Goal: Task Accomplishment & Management: Complete application form

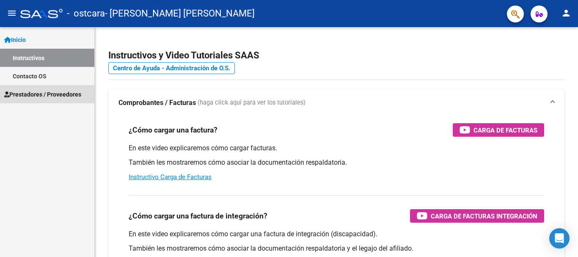
click at [47, 91] on span "Prestadores / Proveedores" at bounding box center [42, 94] width 77 height 9
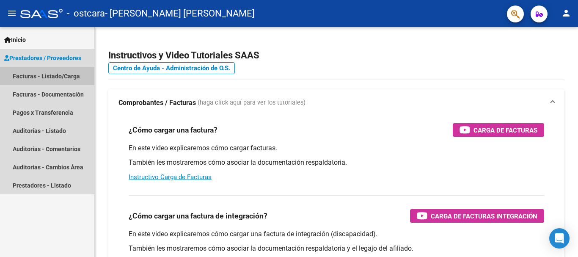
click at [41, 76] on link "Facturas - Listado/Carga" at bounding box center [47, 76] width 94 height 18
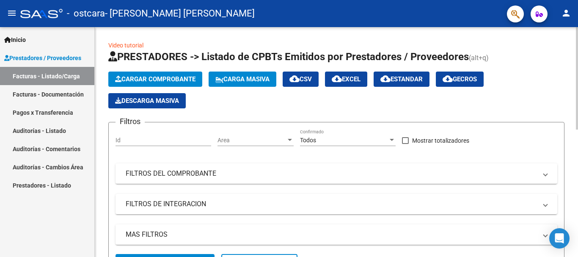
click at [168, 75] on span "Cargar Comprobante" at bounding box center [155, 79] width 80 height 8
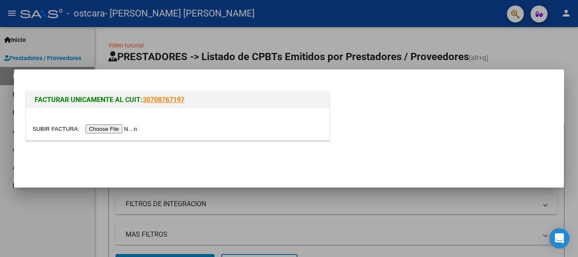
click at [123, 128] on input "file" at bounding box center [86, 128] width 107 height 9
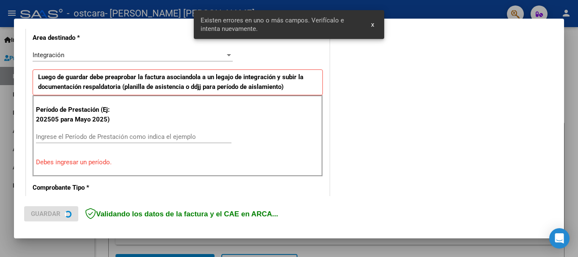
scroll to position [211, 0]
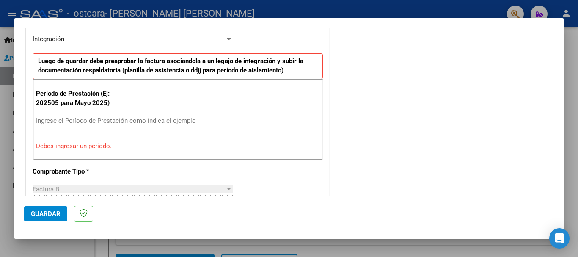
click at [123, 121] on input "Ingrese el Período de Prestación como indica el ejemplo" at bounding box center [134, 121] width 196 height 8
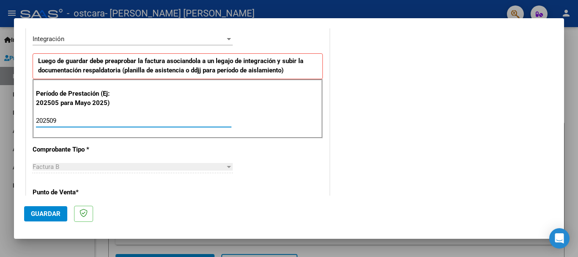
type input "202509"
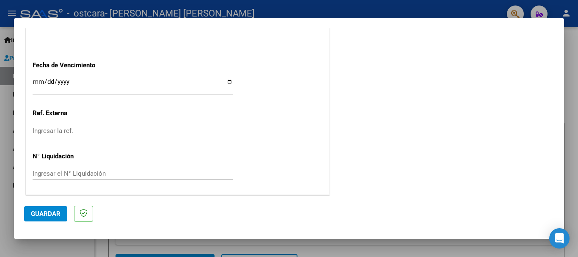
scroll to position [578, 0]
click at [42, 213] on span "Guardar" at bounding box center [46, 214] width 30 height 8
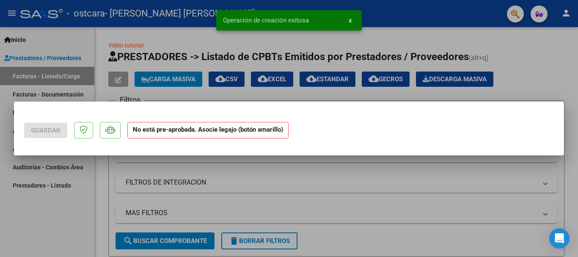
scroll to position [0, 0]
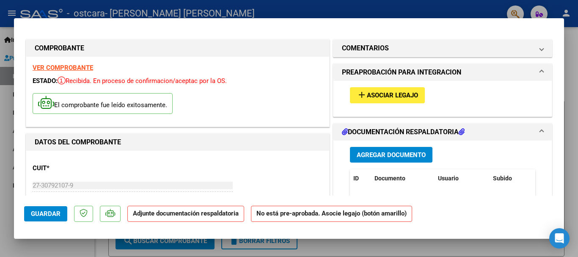
click at [405, 94] on span "Asociar Legajo" at bounding box center [392, 96] width 51 height 8
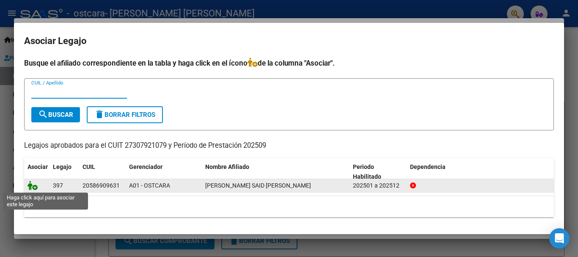
click at [30, 189] on icon at bounding box center [33, 185] width 10 height 9
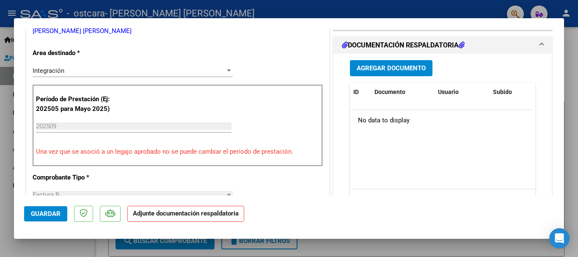
scroll to position [213, 0]
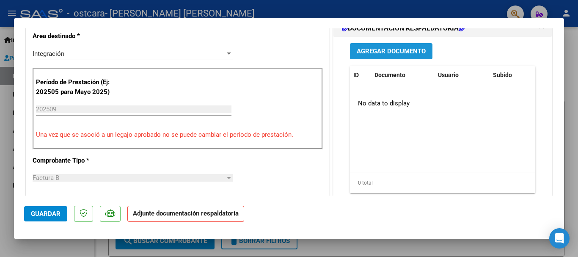
click at [363, 53] on span "Agregar Documento" at bounding box center [391, 52] width 69 height 8
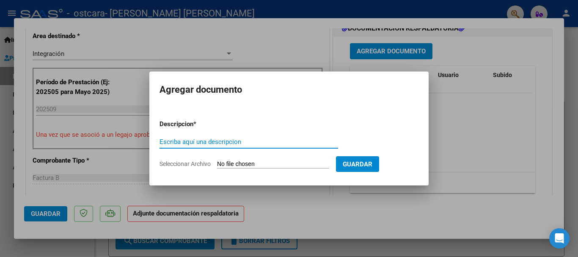
click at [229, 162] on input "Seleccionar Archivo" at bounding box center [273, 164] width 112 height 8
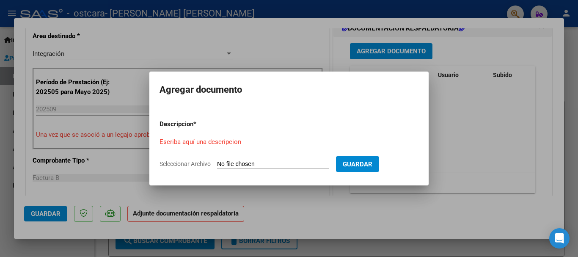
type input "C:\fakepath\asistencia said [PERSON_NAME].pdf"
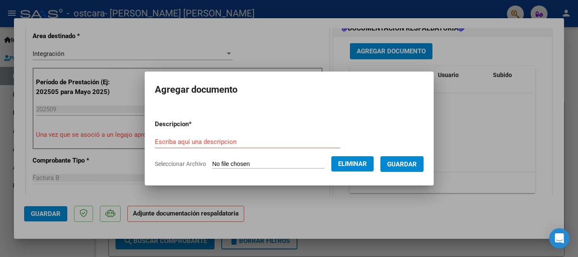
click at [412, 162] on span "Guardar" at bounding box center [402, 164] width 30 height 8
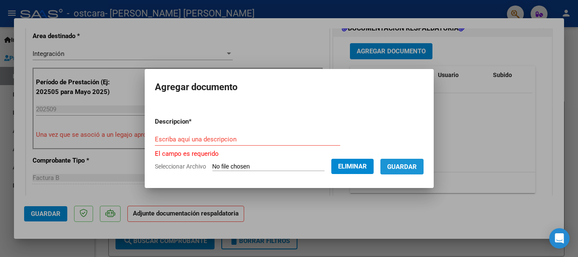
click at [409, 170] on span "Guardar" at bounding box center [402, 167] width 30 height 8
click at [155, 142] on input "Escriba aquí una descripcion" at bounding box center [247, 140] width 185 height 8
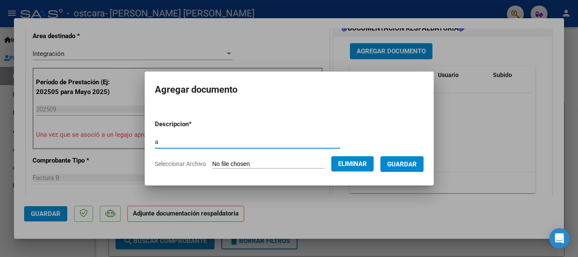
type input "a"
click at [409, 163] on span "Guardar" at bounding box center [402, 164] width 30 height 8
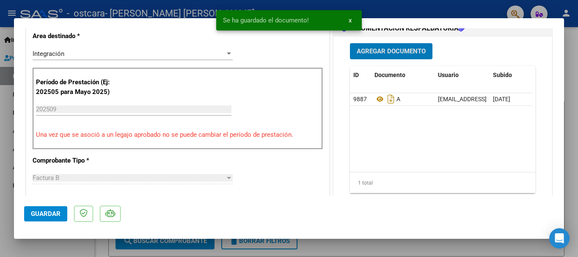
click at [376, 49] on span "Agregar Documento" at bounding box center [391, 52] width 69 height 8
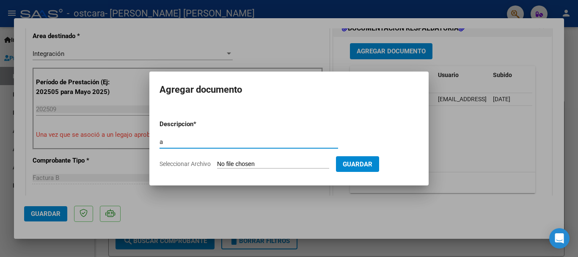
type input "a"
click at [267, 162] on input "Seleccionar Archivo" at bounding box center [273, 164] width 112 height 8
type input "C:\fakepath\autorización said [PERSON_NAME].pdf"
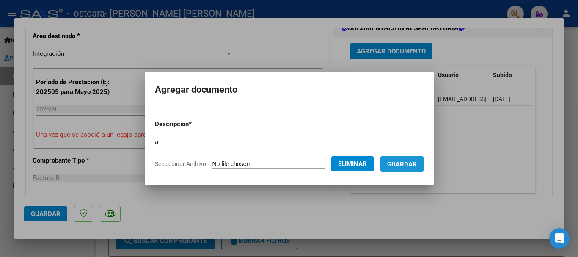
click at [406, 167] on span "Guardar" at bounding box center [402, 164] width 30 height 8
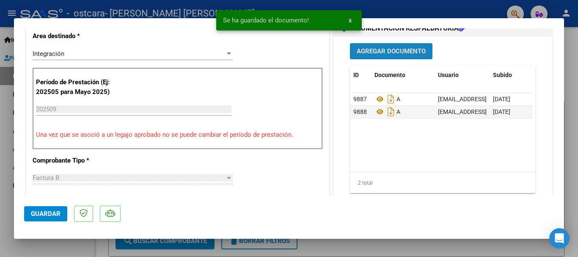
click at [379, 50] on span "Agregar Documento" at bounding box center [391, 52] width 69 height 8
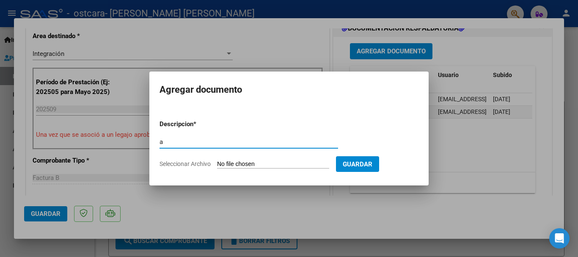
type input "a"
click at [281, 165] on input "Seleccionar Archivo" at bounding box center [273, 164] width 112 height 8
type input "C:\fakepath\constancia inscripcion.pdf"
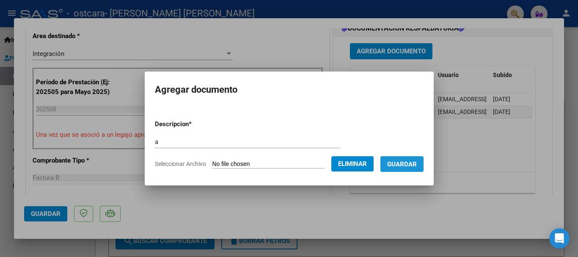
click at [406, 166] on span "Guardar" at bounding box center [402, 164] width 30 height 8
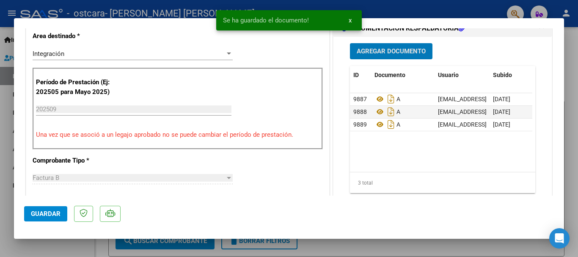
click at [366, 55] on span "Agregar Documento" at bounding box center [391, 52] width 69 height 8
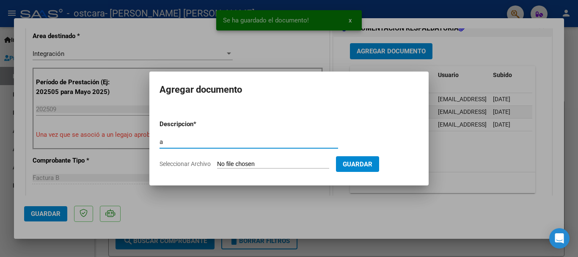
type input "a"
click at [233, 163] on input "Seleccionar Archivo" at bounding box center [273, 164] width 112 height 8
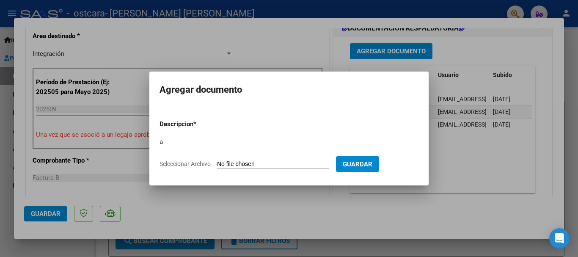
type input "C:\fakepath\cae said g 1501.pdf"
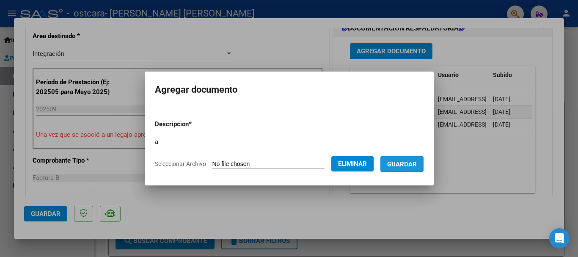
click at [411, 165] on span "Guardar" at bounding box center [402, 164] width 30 height 8
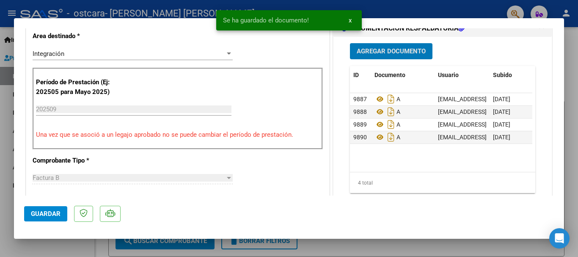
click at [379, 53] on span "Agregar Documento" at bounding box center [391, 52] width 69 height 8
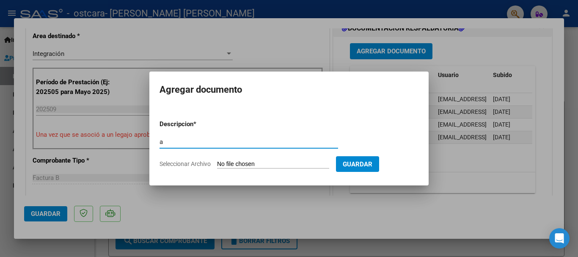
type input "a"
click at [373, 159] on button "Guardar" at bounding box center [357, 164] width 43 height 16
click at [243, 163] on input "Seleccionar Archivo" at bounding box center [273, 164] width 112 height 8
click at [379, 202] on div at bounding box center [289, 128] width 578 height 257
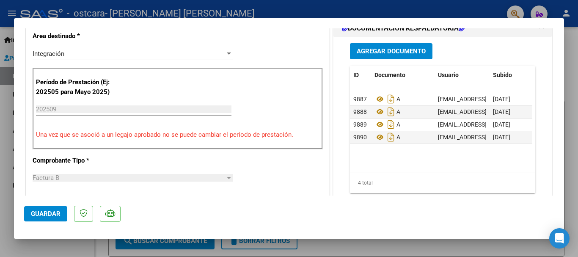
scroll to position [359, 0]
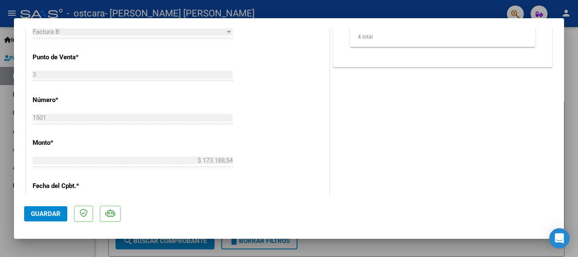
click at [31, 213] on span "Guardar" at bounding box center [46, 214] width 30 height 8
